Goal: Go to known website: Access a specific website the user already knows

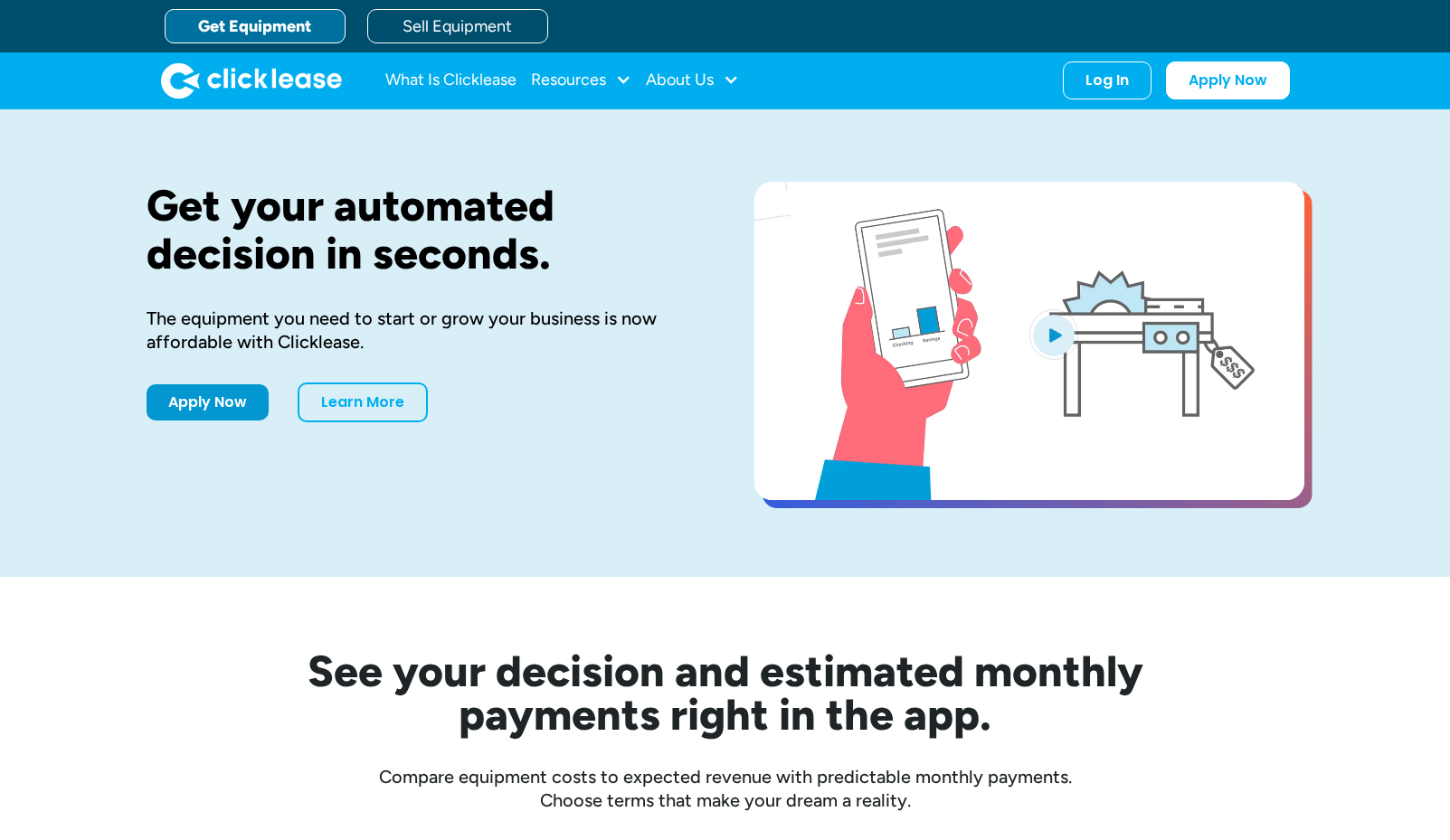
click at [1112, 75] on div "Log In" at bounding box center [1108, 80] width 44 height 18
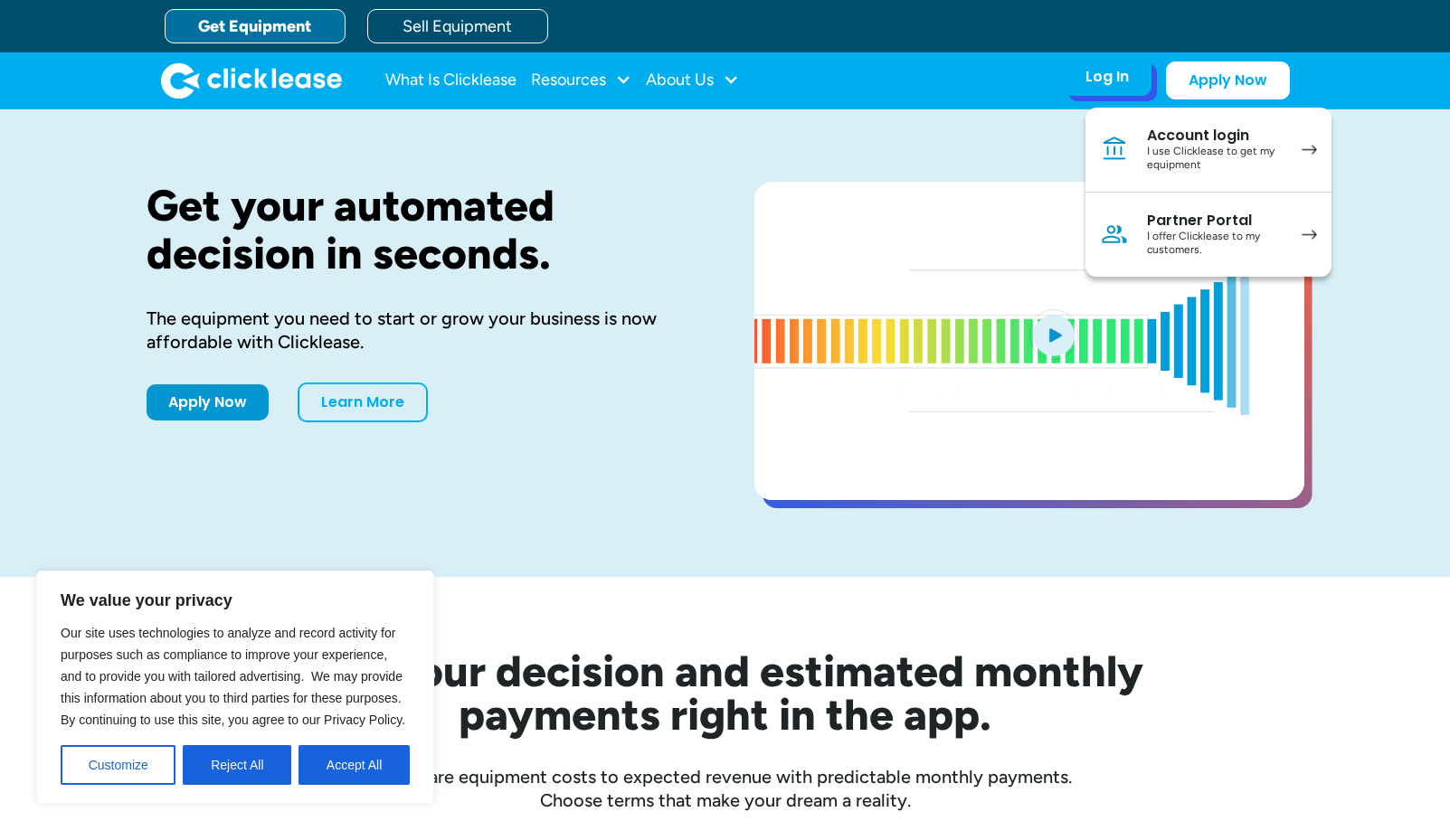
click at [1215, 163] on div "I use Clicklease to get my equipment" at bounding box center [1216, 159] width 137 height 28
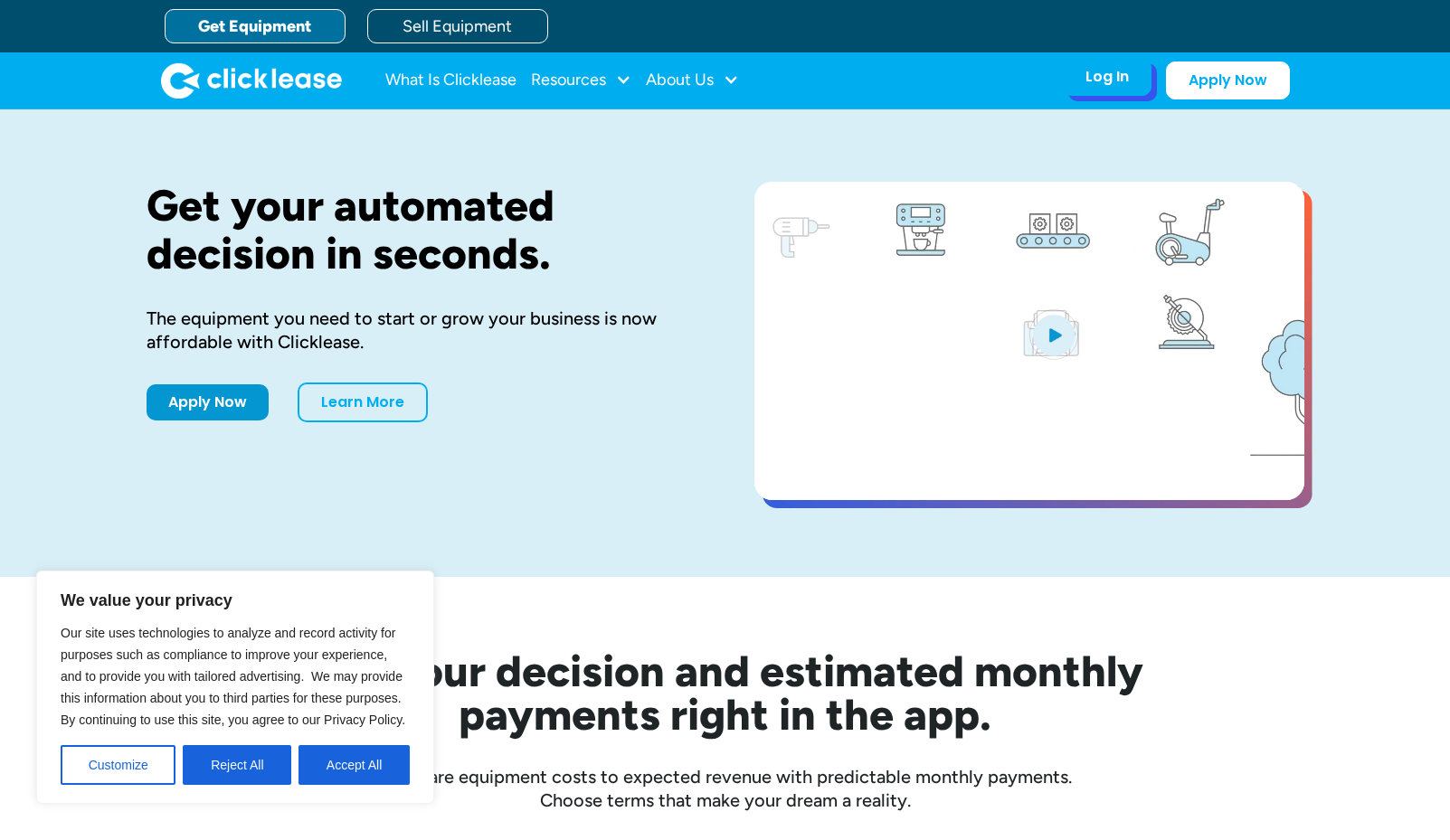
click at [1136, 88] on div "Log In Account login I use Clicklease to get my equipment Partner Portal I offe…" at bounding box center [1107, 77] width 88 height 38
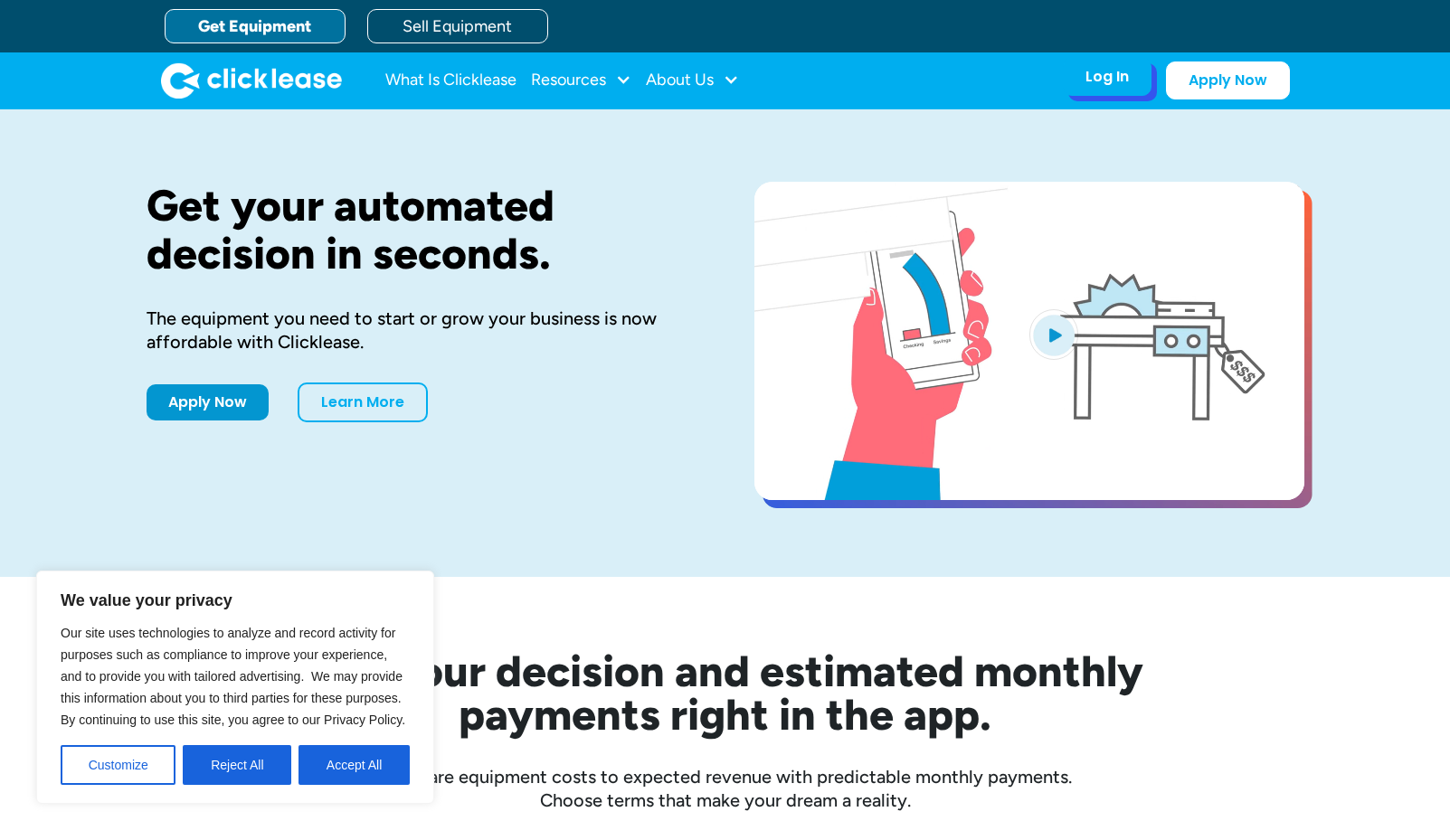
click at [1117, 76] on div "Log In" at bounding box center [1108, 77] width 44 height 18
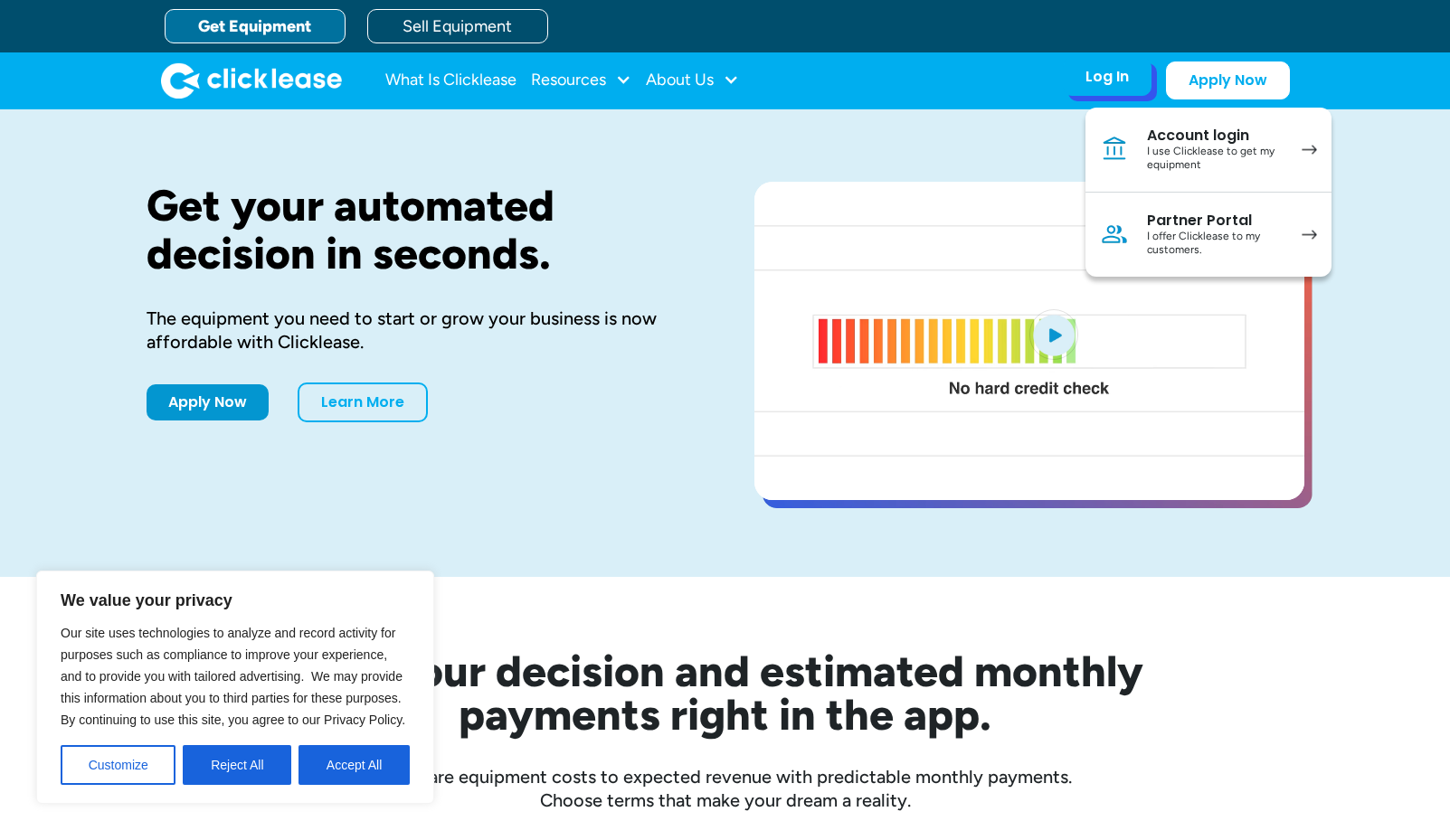
click at [1253, 248] on div "I offer Clicklease to my customers." at bounding box center [1216, 244] width 137 height 28
